Goal: Information Seeking & Learning: Learn about a topic

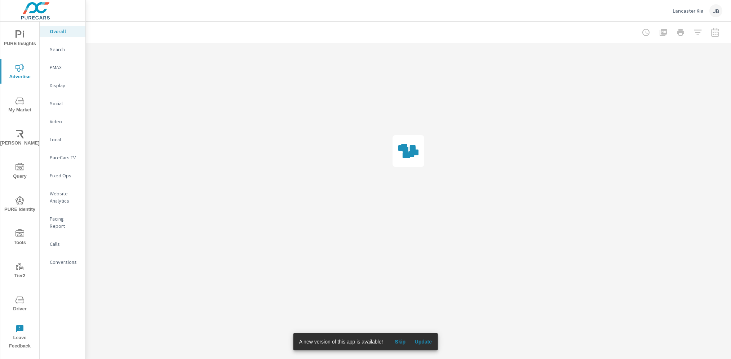
click at [398, 342] on span "Skip" at bounding box center [399, 341] width 17 height 6
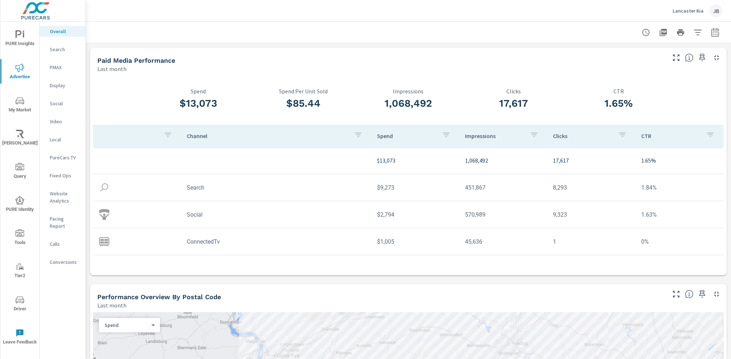
click at [62, 47] on p "Search" at bounding box center [65, 49] width 30 height 7
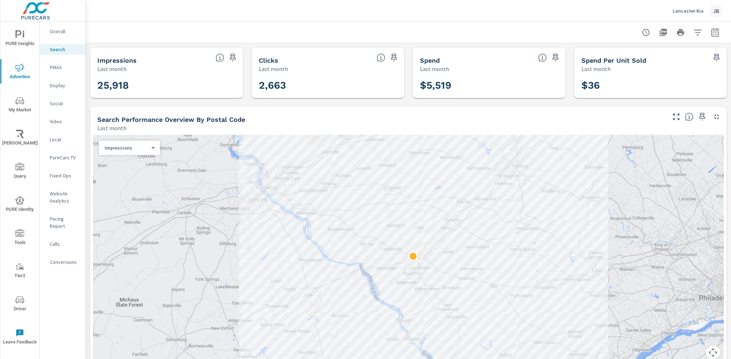
click at [711, 34] on icon "button" at bounding box center [715, 32] width 9 height 9
click at [636, 65] on select "Custom Yesterday Last week Last 7 days Last 14 days Last 30 days Last 45 days L…" at bounding box center [649, 63] width 72 height 14
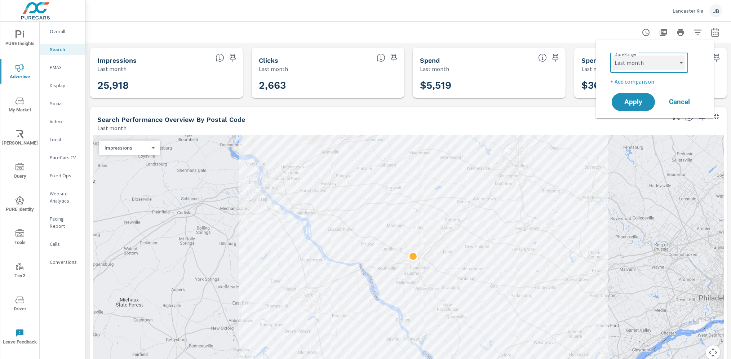
select select "Month to date"
click at [636, 82] on p "+ Add comparison" at bounding box center [656, 81] width 92 height 9
select select "Previous period"
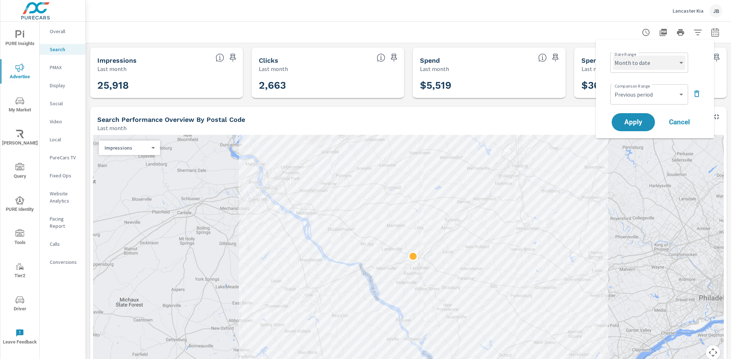
click at [643, 65] on select "Custom Yesterday Last week Last 7 days Last 14 days Last 30 days Last 45 days L…" at bounding box center [649, 63] width 72 height 14
click at [630, 66] on select "Custom Yesterday Last week Last 7 days Last 14 days Last 30 days Last 45 days L…" at bounding box center [649, 63] width 72 height 14
select select "custom"
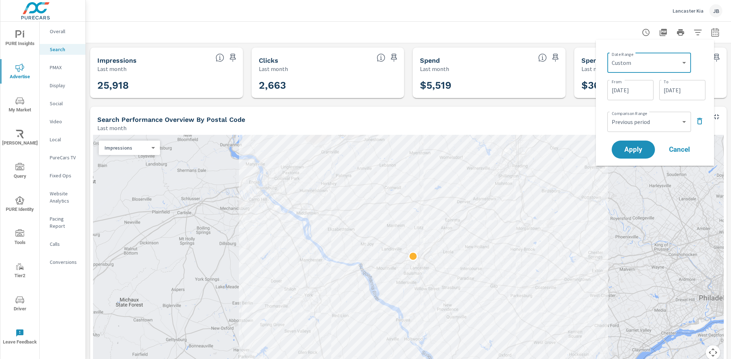
click at [679, 92] on input "08/20/2025" at bounding box center [682, 90] width 40 height 14
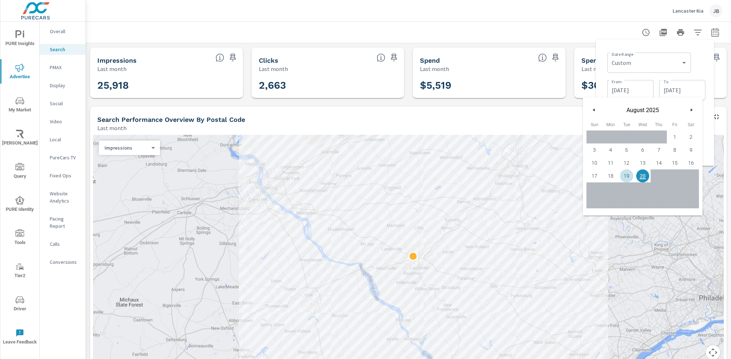
click at [628, 179] on span "19" at bounding box center [627, 175] width 16 height 9
type input "08/19/2025"
click at [701, 61] on div "Date Range Custom Yesterday Last week Last 7 days Last 14 days Last 30 days Las…" at bounding box center [656, 62] width 98 height 25
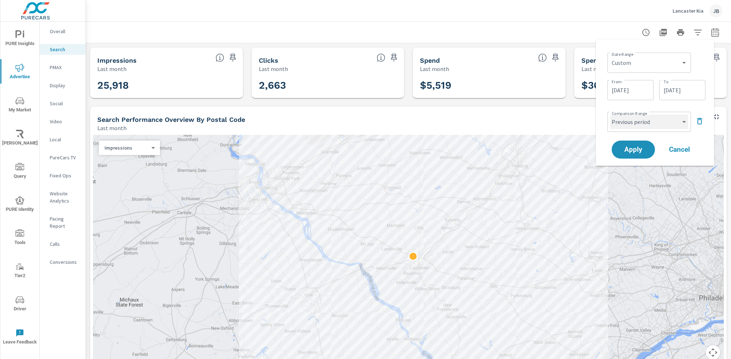
click at [629, 128] on select "Custom Previous period Previous month Previous year" at bounding box center [649, 122] width 78 height 14
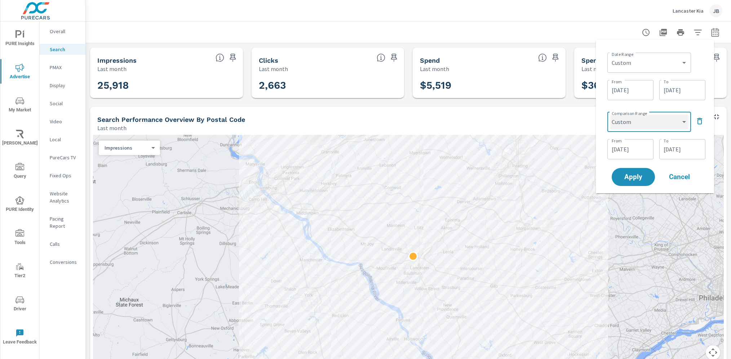
click at [632, 125] on select "Custom Previous period Previous month Previous year" at bounding box center [649, 122] width 78 height 14
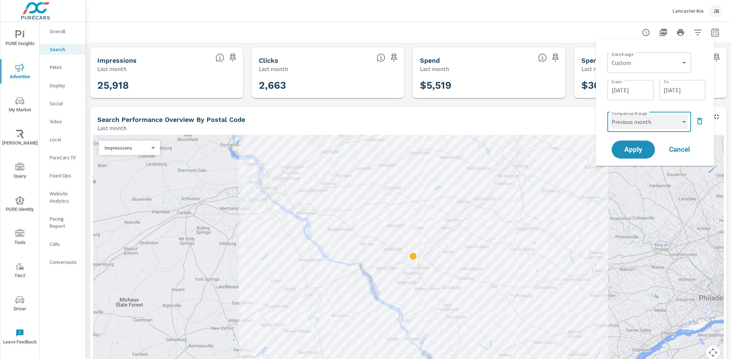
click at [630, 127] on select "Custom Previous period Previous month Previous year" at bounding box center [649, 122] width 78 height 14
select select "custom"
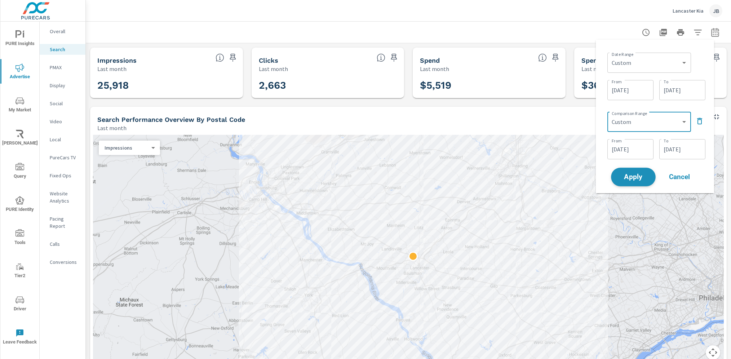
click at [639, 174] on span "Apply" at bounding box center [634, 177] width 30 height 7
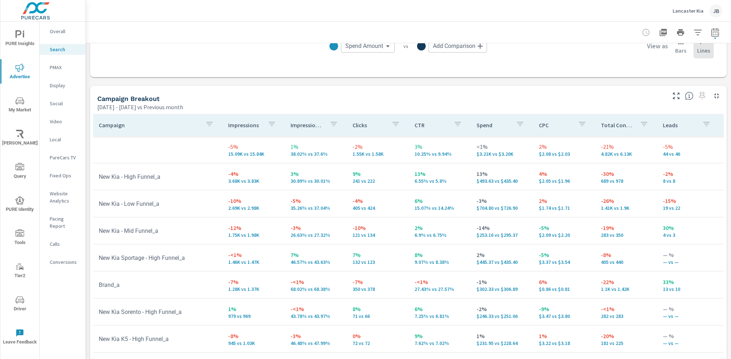
scroll to position [659, 0]
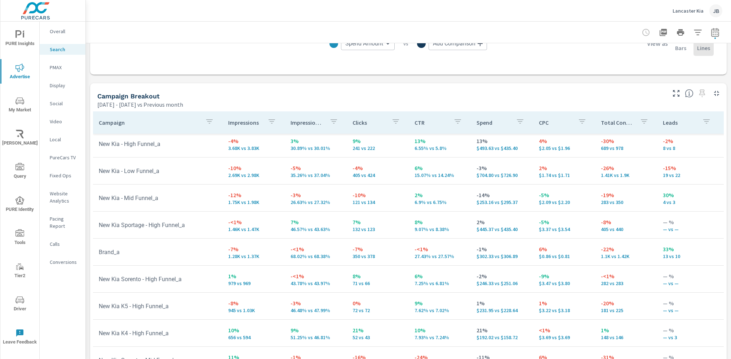
scroll to position [31, 0]
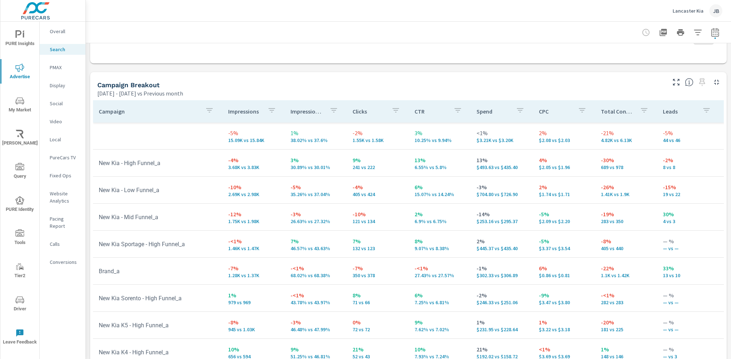
scroll to position [670, 0]
click at [57, 67] on p "PMAX" at bounding box center [65, 67] width 30 height 7
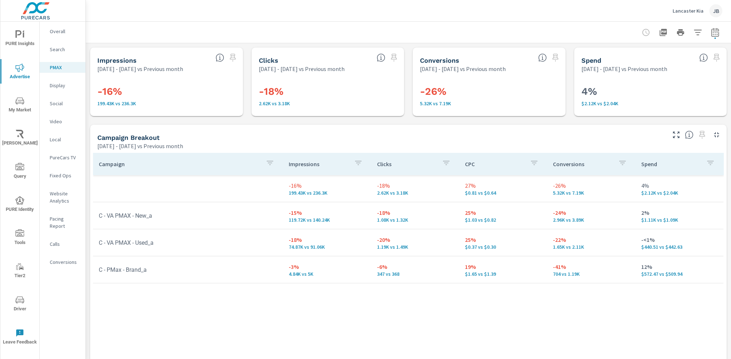
click at [58, 103] on p "Social" at bounding box center [65, 103] width 30 height 7
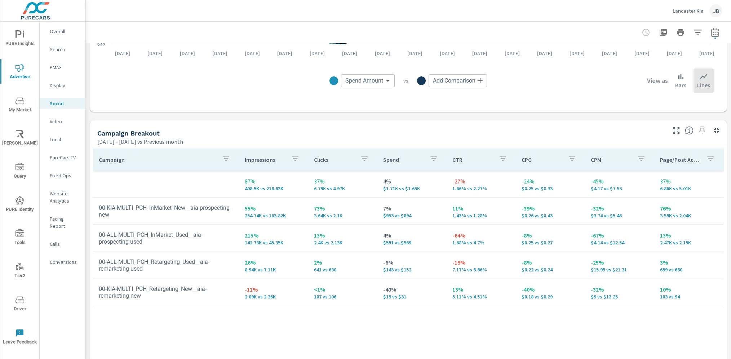
scroll to position [287, 0]
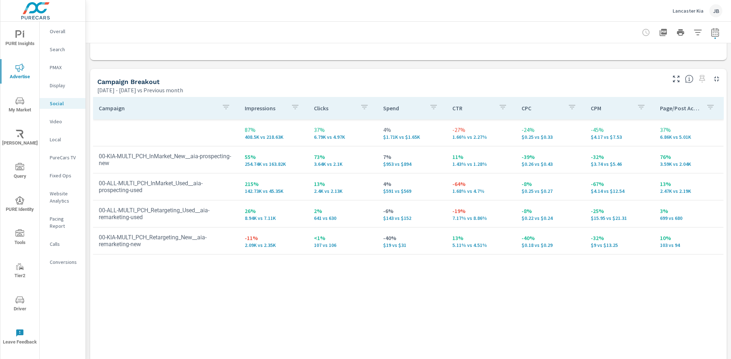
click at [21, 305] on span "Driver" at bounding box center [20, 305] width 35 height 18
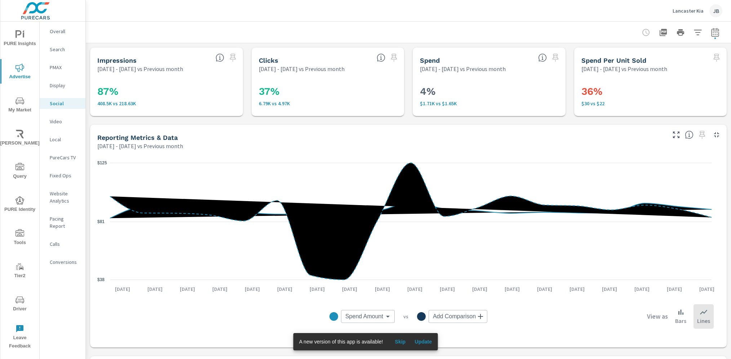
click at [23, 40] on span "PURE Insights" at bounding box center [20, 39] width 35 height 18
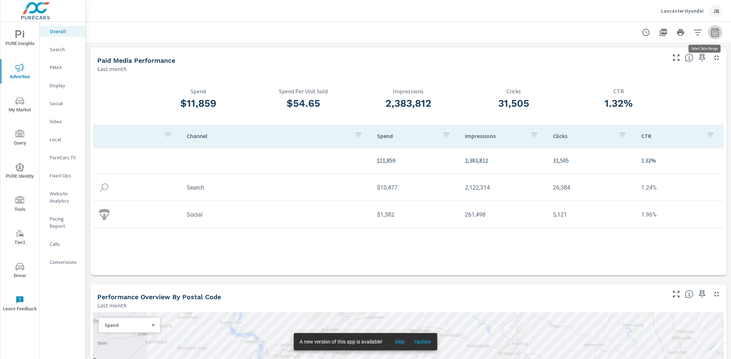
click at [711, 34] on icon "button" at bounding box center [715, 32] width 9 height 9
click at [630, 53] on div "Custom [DATE] Last week Last 7 days Last 14 days Last 30 days Last 45 days Last…" at bounding box center [649, 63] width 78 height 20
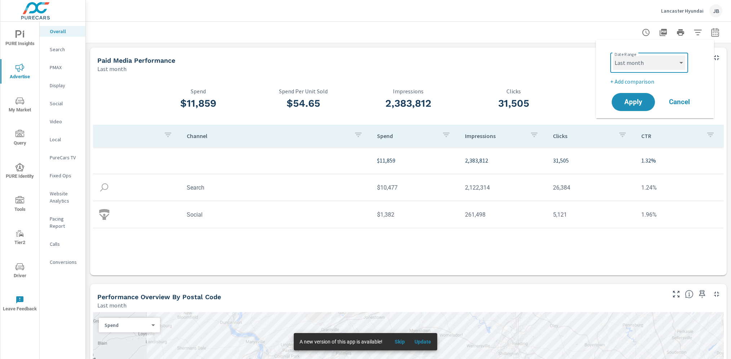
click at [632, 58] on select "Custom Yesterday Last week Last 7 days Last 14 days Last 30 days Last 45 days L…" at bounding box center [649, 63] width 72 height 14
click at [650, 63] on select "Custom Yesterday Last week Last 7 days Last 14 days Last 30 days Last 45 days L…" at bounding box center [649, 63] width 72 height 14
select select "custom"
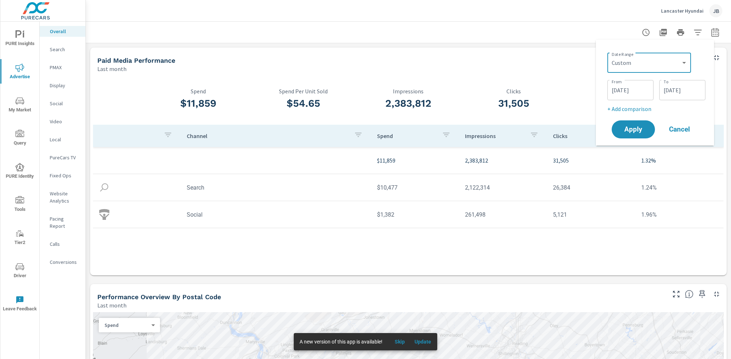
click at [670, 93] on input "08/20/2025" at bounding box center [682, 90] width 40 height 14
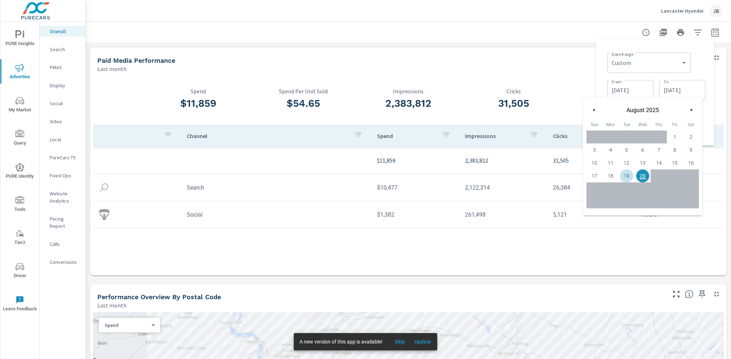
click at [629, 179] on span "19" at bounding box center [627, 175] width 16 height 9
type input "[DATE]"
click at [698, 68] on div "Date Range Custom [DATE] Last week Last 7 days Last 14 days Last 30 days Last 4…" at bounding box center [656, 62] width 98 height 25
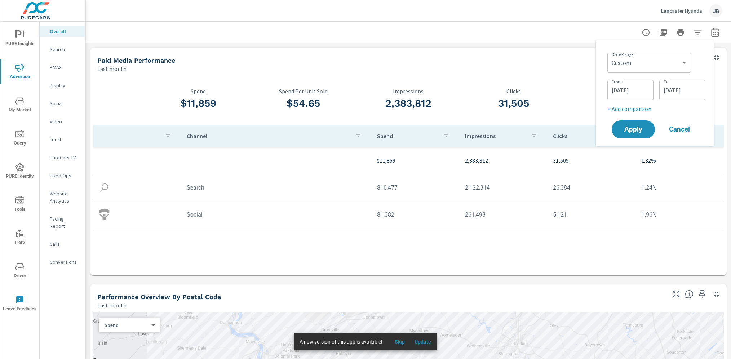
click at [625, 107] on p "+ Add comparison" at bounding box center [656, 109] width 98 height 9
click at [632, 121] on select "Custom Previous period Previous month Previous year" at bounding box center [649, 122] width 78 height 14
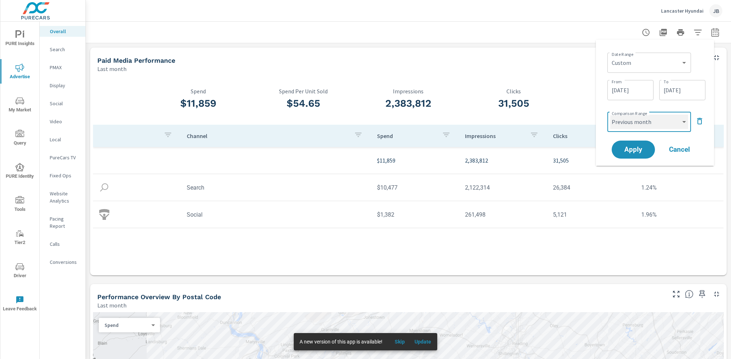
click at [629, 128] on select "Custom Previous period Previous month Previous year" at bounding box center [649, 122] width 78 height 14
select select "custom"
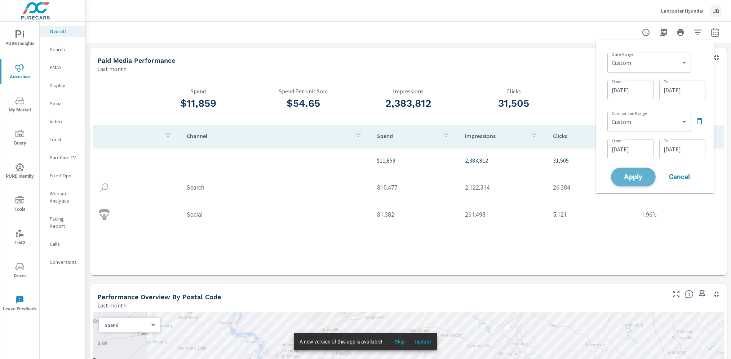
click at [629, 180] on button "Apply" at bounding box center [633, 177] width 45 height 19
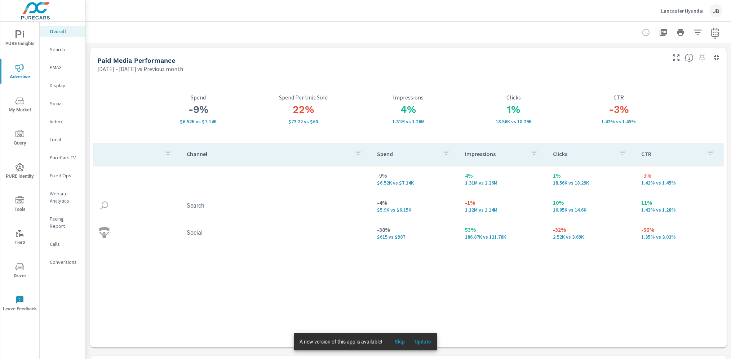
click at [57, 50] on p "Search" at bounding box center [65, 49] width 30 height 7
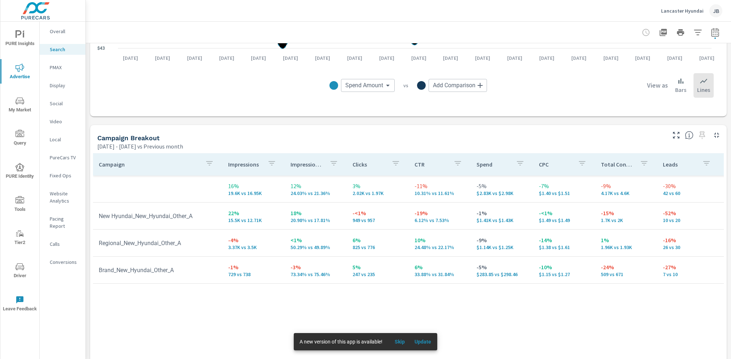
scroll to position [625, 0]
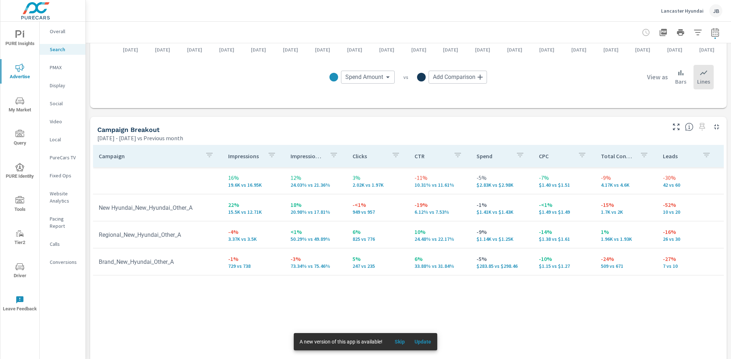
click at [57, 70] on p "PMAX" at bounding box center [65, 67] width 30 height 7
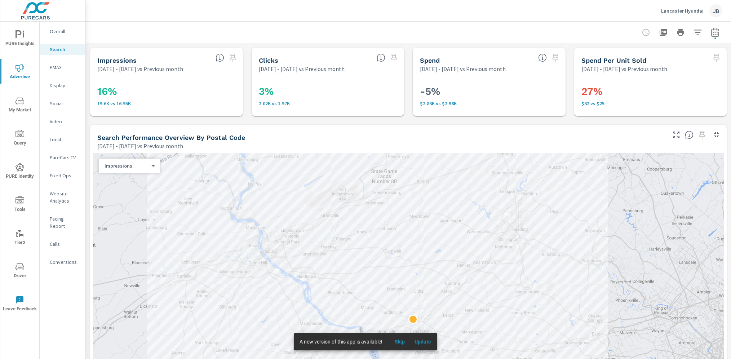
click at [60, 66] on p "PMAX" at bounding box center [65, 67] width 30 height 7
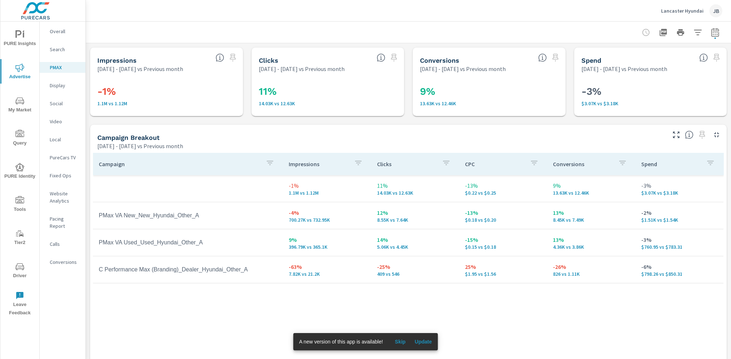
click at [60, 103] on p "Social" at bounding box center [65, 103] width 30 height 7
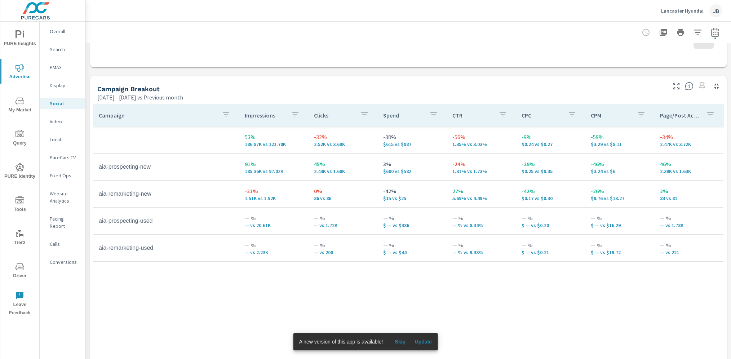
scroll to position [301, 0]
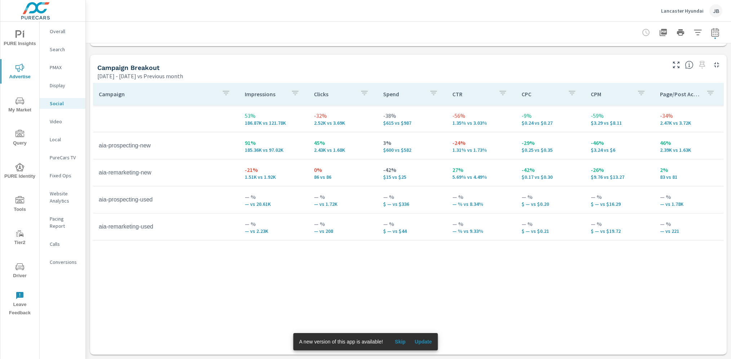
click at [683, 10] on p "Lancaster Hyundai" at bounding box center [682, 11] width 43 height 6
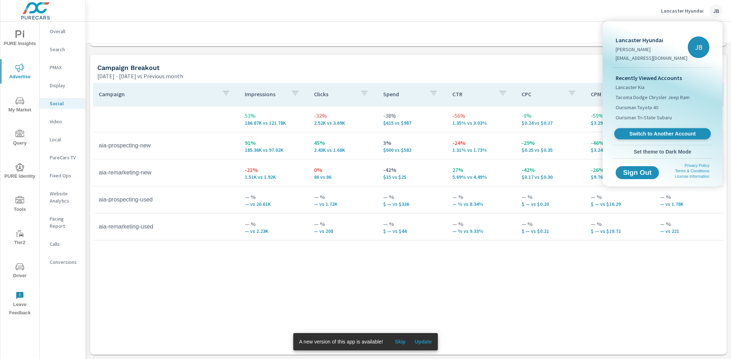
click at [650, 134] on span "Switch to Another Account" at bounding box center [662, 133] width 88 height 7
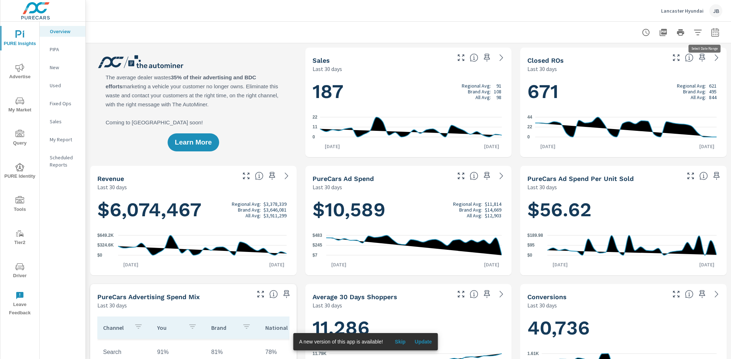
click at [711, 35] on icon "button" at bounding box center [715, 32] width 9 height 9
select select "Last 30 days"
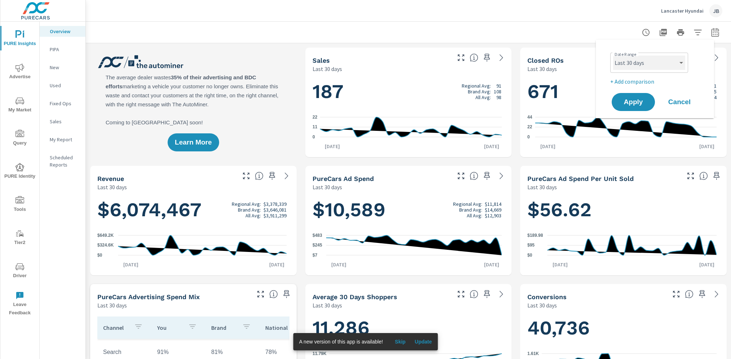
click at [636, 65] on select "Custom [DATE] Last week Last 7 days Last 14 days Last 30 days Last 45 days Last…" at bounding box center [649, 63] width 72 height 14
click at [651, 81] on p "+ Add comparison" at bounding box center [656, 81] width 92 height 9
select select "Previous period"
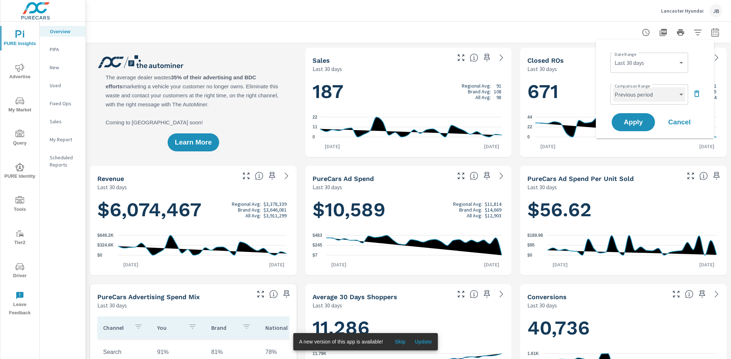
click at [644, 96] on select "Custom Previous period Previous month Previous year" at bounding box center [649, 94] width 72 height 14
click at [640, 67] on select "Custom Yesterday Last week Last 7 days Last 14 days Last 30 days Last 45 days L…" at bounding box center [649, 63] width 72 height 14
click at [639, 122] on span "Apply" at bounding box center [634, 122] width 30 height 7
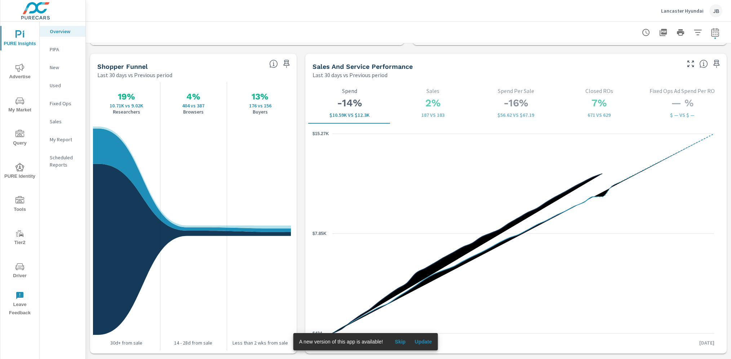
scroll to position [925, 0]
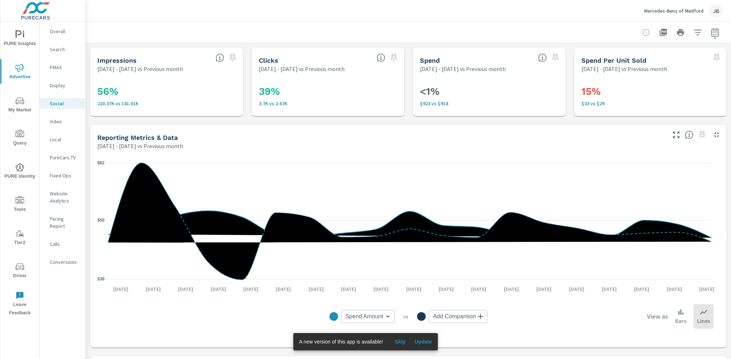
click at [58, 47] on p "Search" at bounding box center [65, 49] width 30 height 7
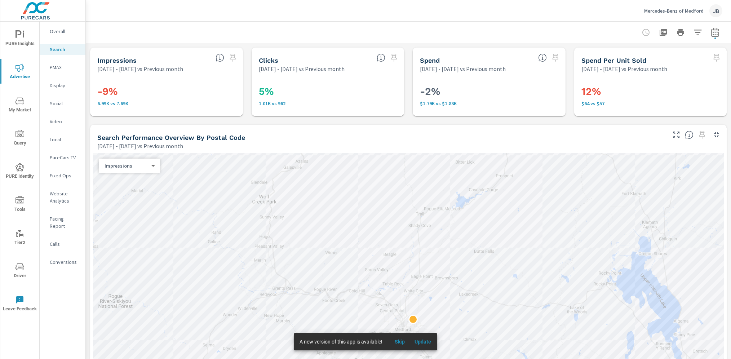
click at [29, 49] on button "PURE Insights" at bounding box center [19, 38] width 39 height 25
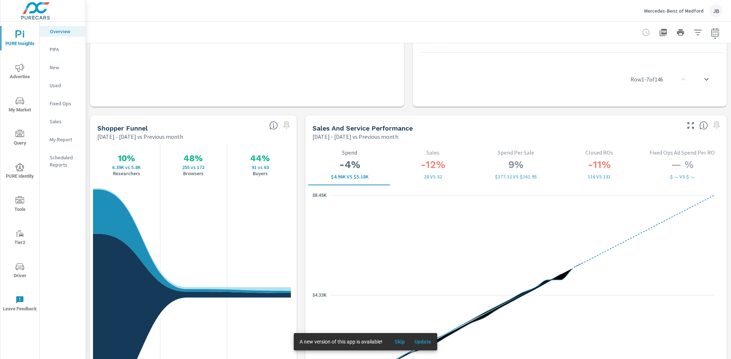
scroll to position [833, 0]
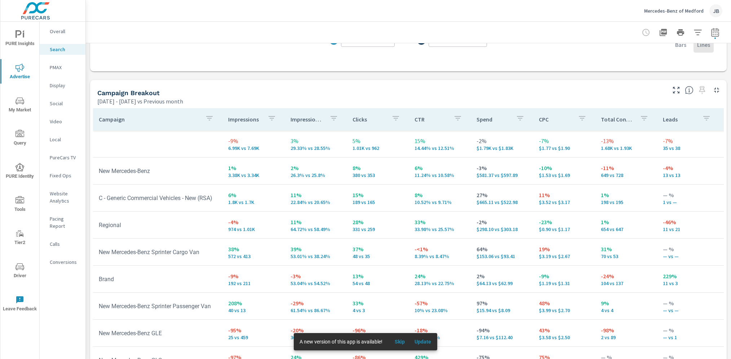
scroll to position [687, 0]
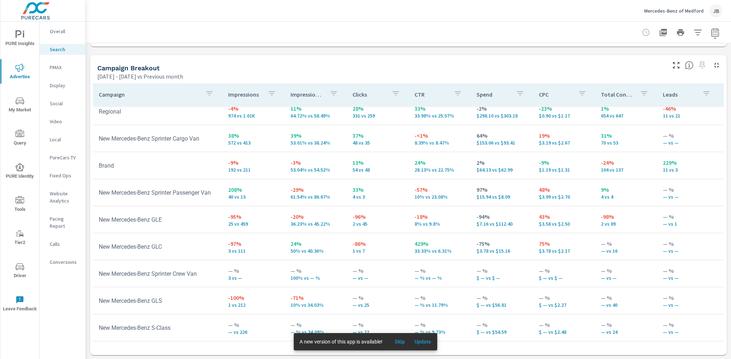
scroll to position [97, 0]
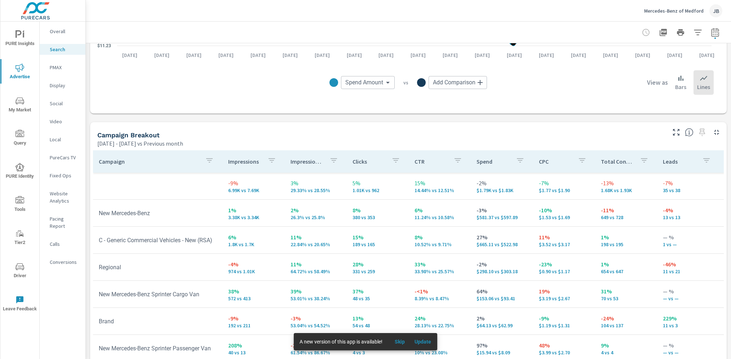
scroll to position [624, 0]
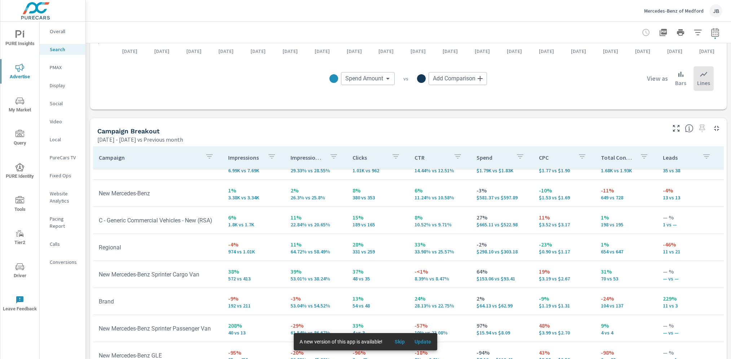
scroll to position [56, 0]
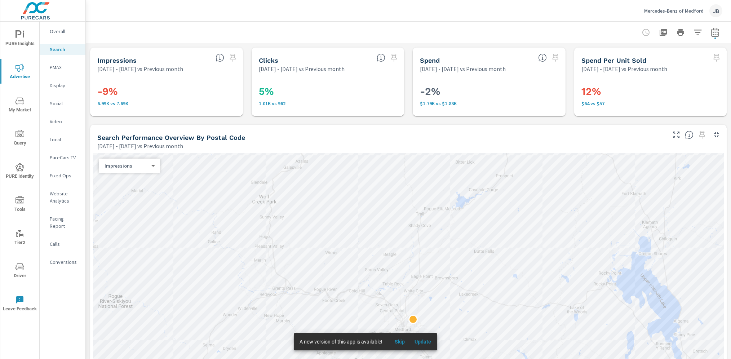
click at [61, 66] on p "PMAX" at bounding box center [65, 67] width 30 height 7
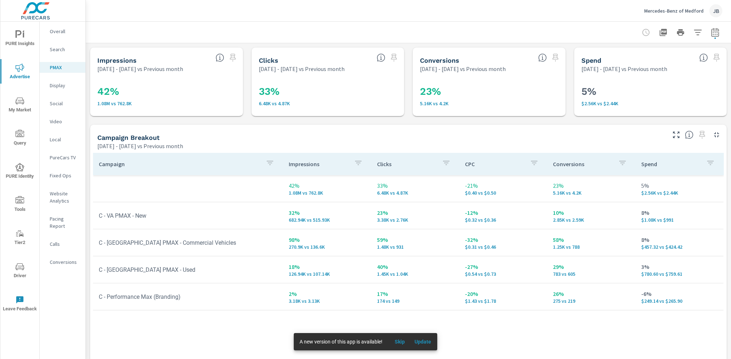
click at [55, 102] on p "Social" at bounding box center [65, 103] width 30 height 7
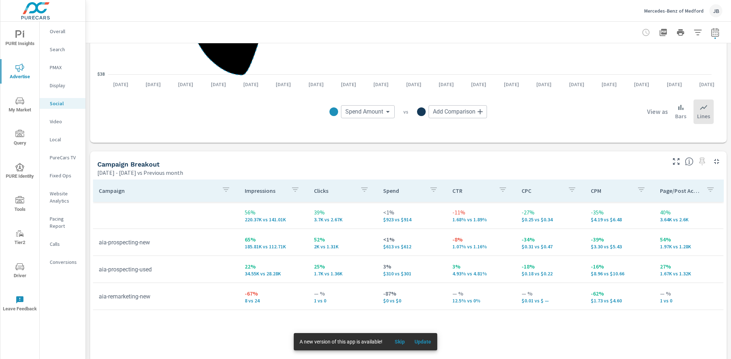
scroll to position [301, 0]
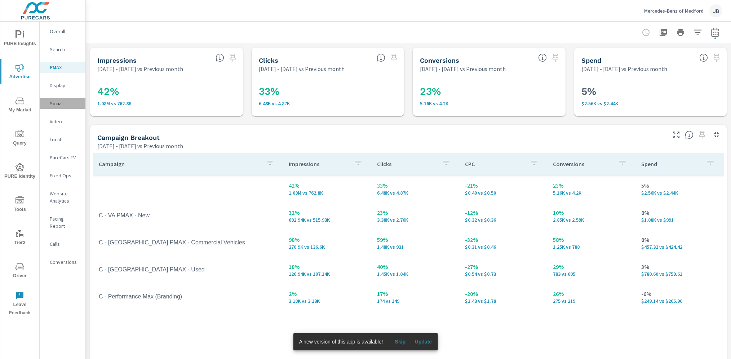
click at [65, 100] on p "Social" at bounding box center [65, 103] width 30 height 7
